Goal: Navigation & Orientation: Find specific page/section

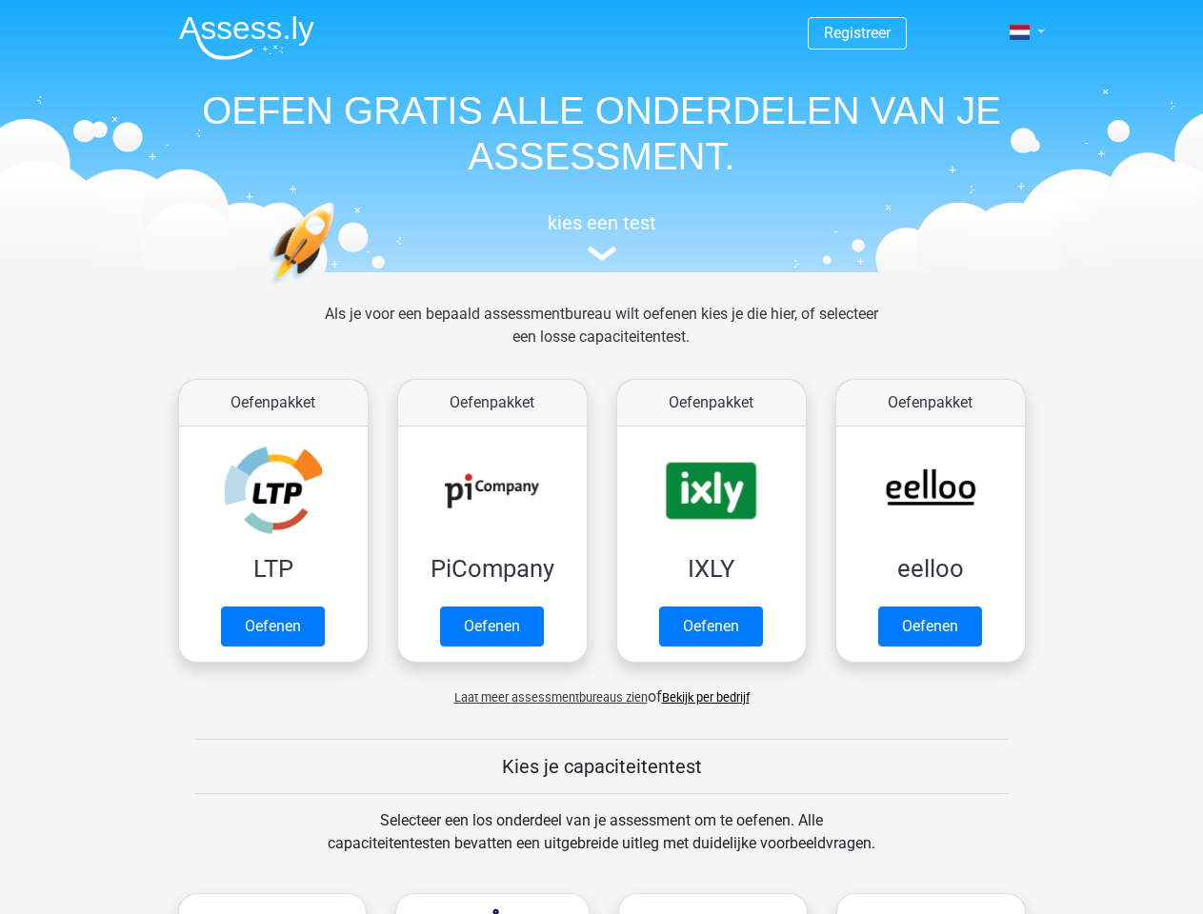
click at [1021, 32] on span at bounding box center [1019, 32] width 20 height 15
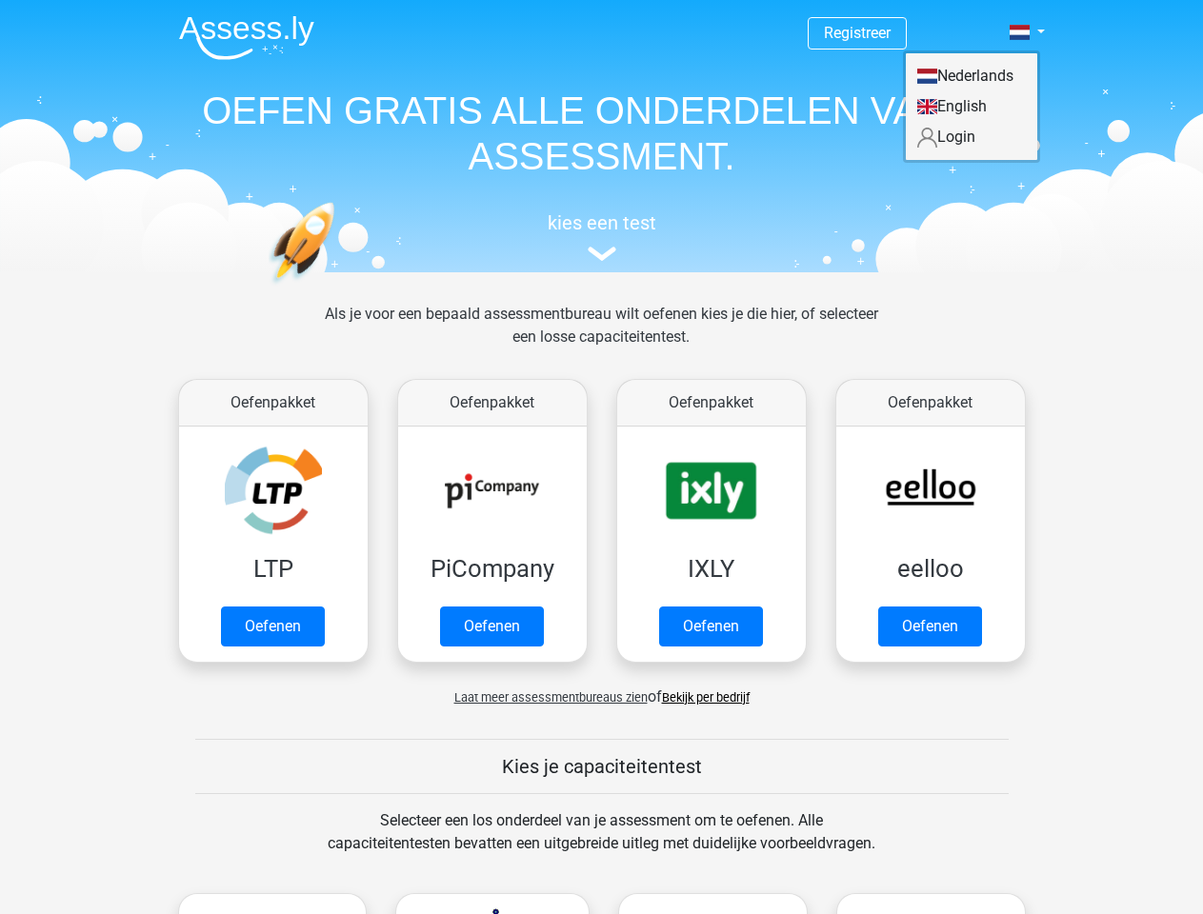
click at [546, 697] on span "Laat meer assessmentbureaus zien" at bounding box center [550, 697] width 193 height 14
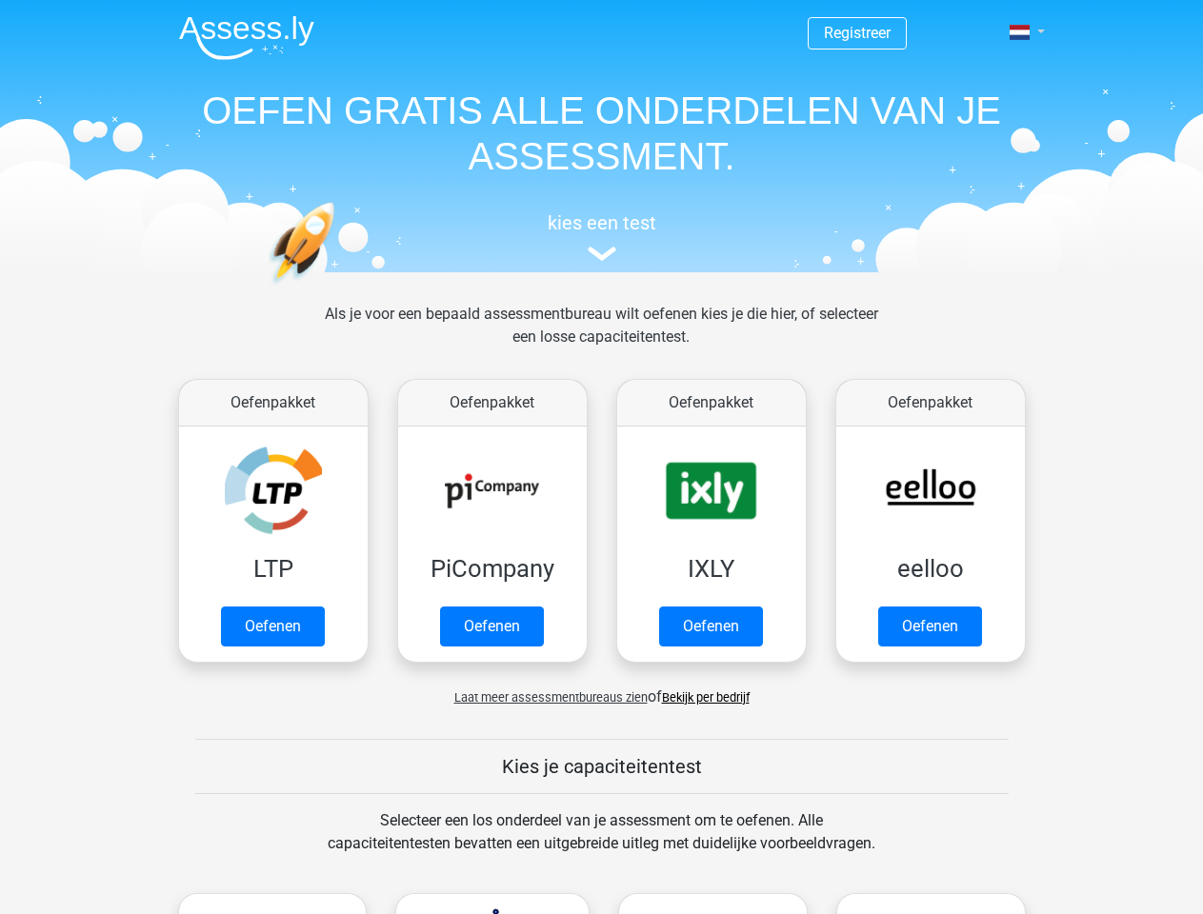
click at [1021, 32] on span at bounding box center [1019, 32] width 20 height 15
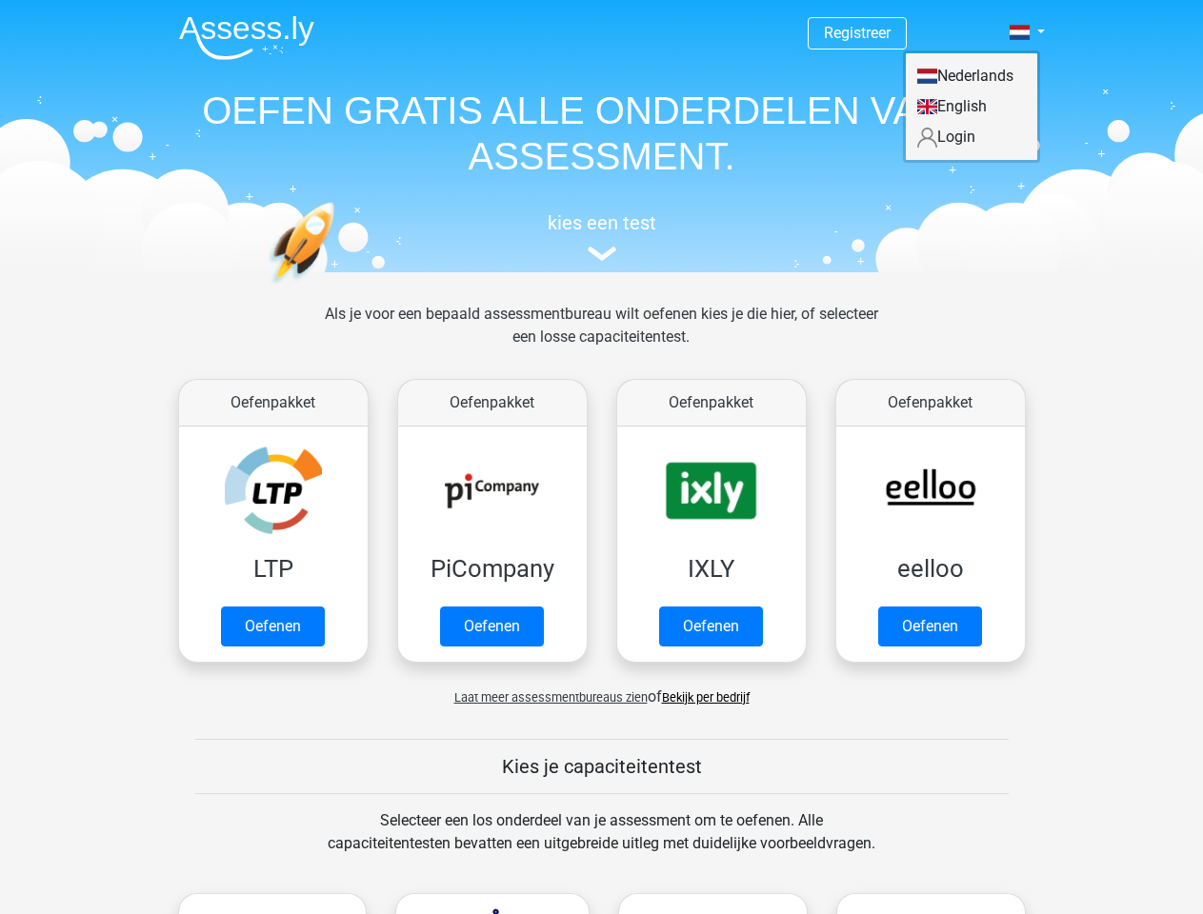
click at [546, 697] on span "Laat meer assessmentbureaus zien" at bounding box center [550, 697] width 193 height 14
